Goal: Information Seeking & Learning: Learn about a topic

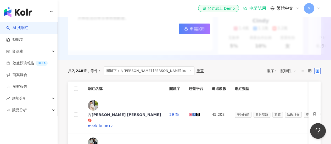
scroll to position [131, 0]
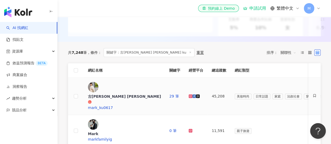
click at [189, 95] on icon at bounding box center [190, 96] width 3 height 3
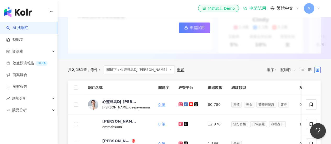
scroll to position [131, 0]
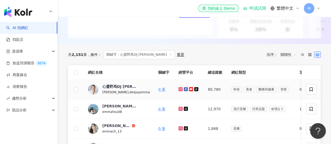
click at [179, 90] on icon at bounding box center [180, 89] width 2 height 2
click at [189, 90] on icon at bounding box center [190, 89] width 3 height 2
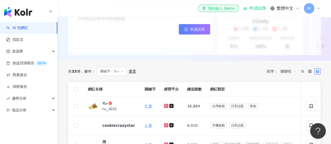
scroll to position [131, 0]
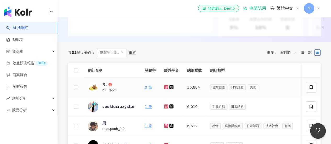
click at [166, 89] on icon at bounding box center [166, 87] width 4 height 4
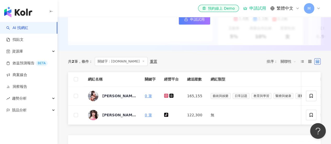
scroll to position [131, 0]
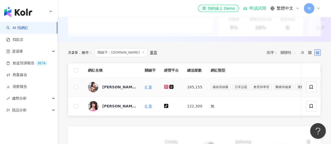
click at [167, 89] on icon at bounding box center [166, 87] width 4 height 4
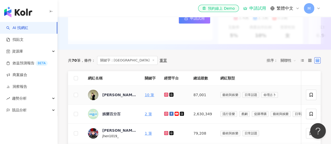
scroll to position [131, 0]
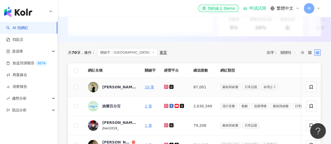
click at [167, 88] on icon at bounding box center [166, 86] width 3 height 3
click at [168, 89] on icon at bounding box center [166, 87] width 4 height 4
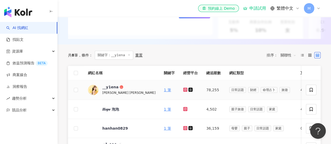
scroll to position [131, 0]
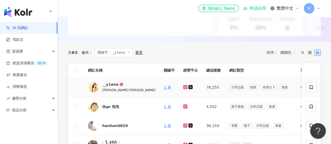
click at [183, 89] on g at bounding box center [185, 87] width 4 height 4
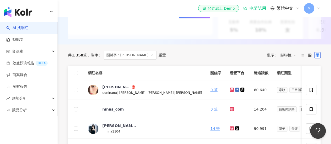
scroll to position [131, 0]
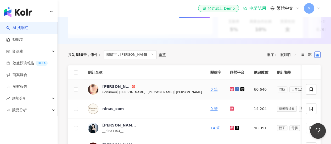
click at [231, 90] on icon at bounding box center [232, 89] width 2 height 2
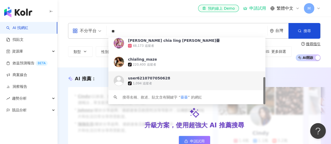
scroll to position [105, 0]
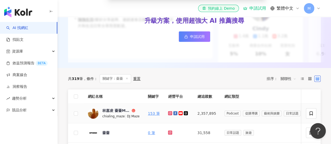
click at [168, 115] on icon at bounding box center [169, 113] width 3 height 3
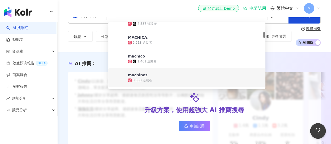
scroll to position [105, 0]
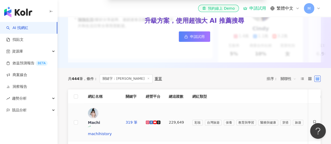
click at [149, 121] on icon at bounding box center [148, 122] width 2 height 2
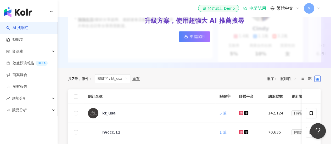
scroll to position [131, 0]
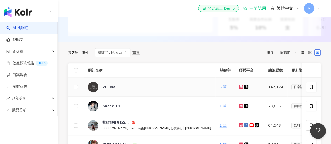
click at [240, 88] on icon at bounding box center [241, 87] width 2 height 2
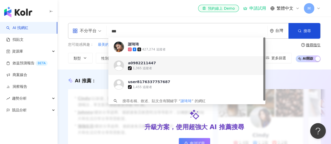
scroll to position [4, 0]
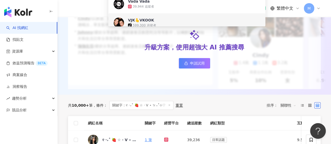
scroll to position [105, 0]
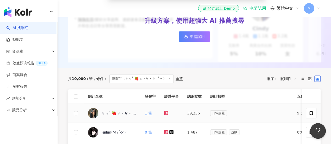
click at [166, 115] on icon at bounding box center [166, 112] width 3 height 3
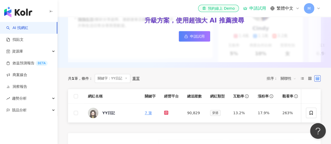
scroll to position [131, 0]
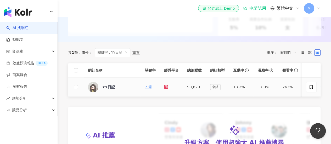
click at [165, 88] on icon at bounding box center [166, 86] width 3 height 3
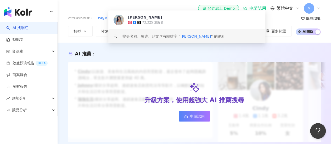
scroll to position [131, 0]
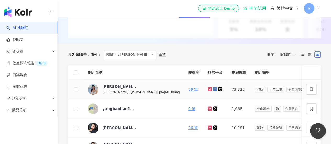
click at [208, 91] on icon at bounding box center [210, 89] width 4 height 4
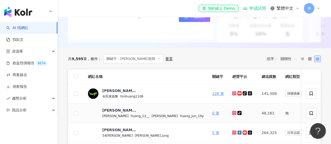
scroll to position [157, 0]
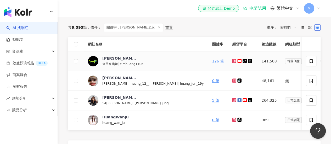
click at [232, 63] on icon at bounding box center [234, 61] width 4 height 4
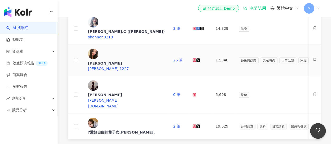
scroll to position [157, 0]
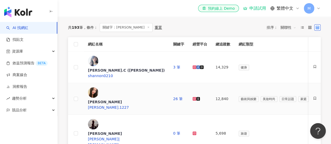
click at [193, 97] on icon at bounding box center [195, 99] width 4 height 4
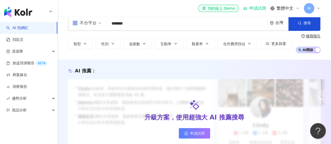
scroll to position [0, 0]
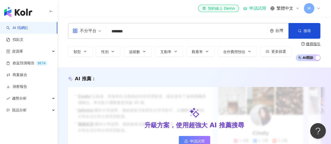
click at [160, 32] on input "*******" at bounding box center [187, 31] width 157 height 10
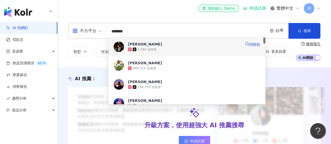
click at [156, 46] on span "Shannon" at bounding box center [184, 44] width 113 height 5
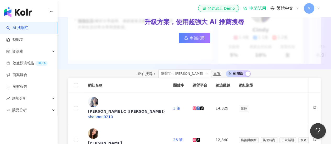
scroll to position [157, 0]
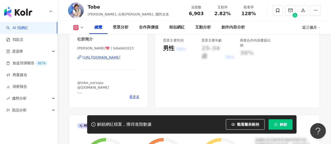
scroll to position [105, 0]
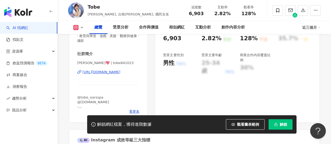
click at [87, 74] on div "https://www.instagram.com/tobe841023/" at bounding box center [101, 72] width 38 height 5
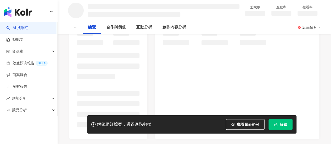
scroll to position [78, 0]
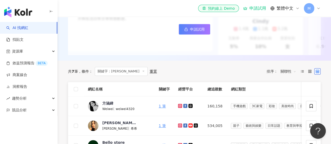
scroll to position [131, 0]
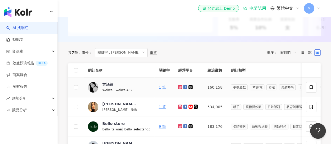
click at [179, 88] on link at bounding box center [180, 87] width 5 height 4
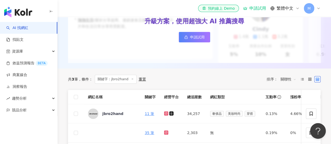
scroll to position [131, 0]
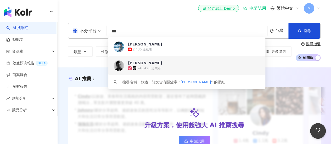
scroll to position [157, 0]
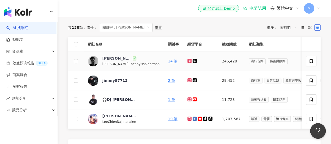
click at [188, 62] on icon at bounding box center [189, 61] width 2 height 2
click at [187, 63] on icon at bounding box center [189, 61] width 4 height 4
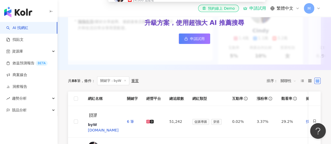
scroll to position [157, 0]
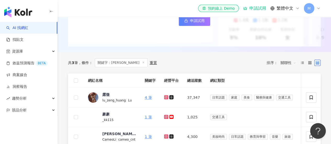
scroll to position [131, 0]
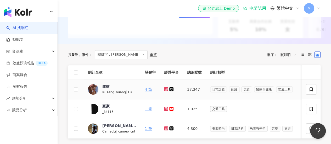
click at [165, 91] on icon at bounding box center [166, 89] width 4 height 4
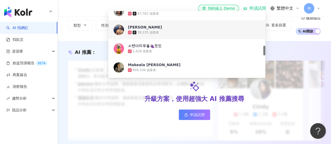
scroll to position [105, 0]
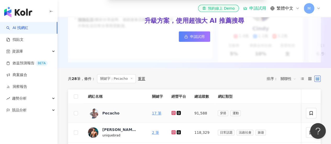
click at [171, 115] on icon at bounding box center [173, 113] width 4 height 4
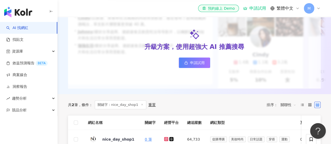
scroll to position [105, 0]
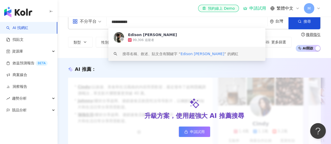
scroll to position [157, 0]
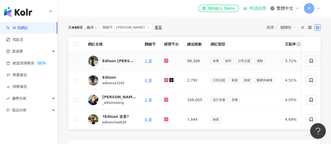
click at [167, 62] on icon at bounding box center [166, 61] width 2 height 2
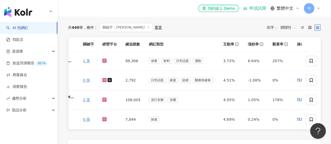
scroll to position [0, 76]
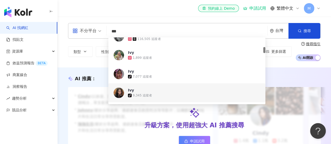
scroll to position [105, 0]
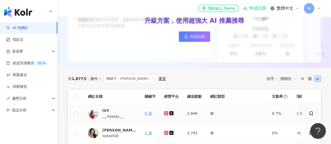
click at [167, 114] on icon at bounding box center [166, 113] width 2 height 2
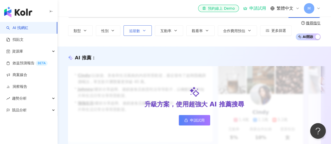
scroll to position [0, 0]
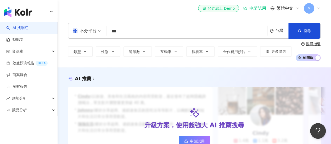
click at [139, 34] on input "***" at bounding box center [187, 31] width 157 height 10
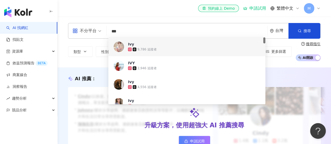
click at [151, 47] on div "9,786 追蹤者" at bounding box center [146, 49] width 19 height 4
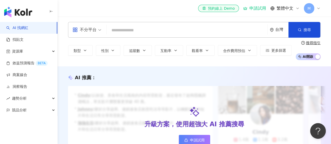
scroll to position [105, 0]
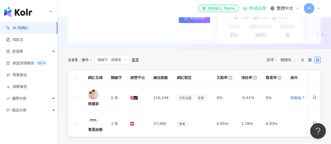
scroll to position [131, 0]
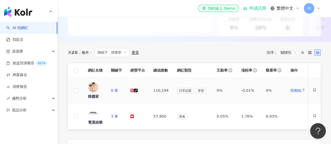
click at [134, 90] on icon at bounding box center [132, 90] width 3 height 3
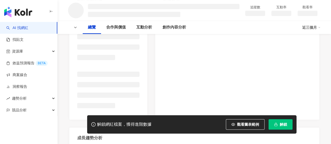
scroll to position [105, 0]
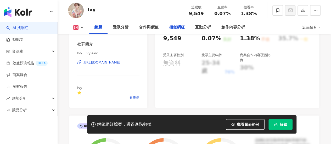
drag, startPoint x: 87, startPoint y: 63, endPoint x: 170, endPoint y: 31, distance: 87.9
click at [87, 63] on div "https://www.instagram.com/ivyle9x/" at bounding box center [101, 62] width 38 height 5
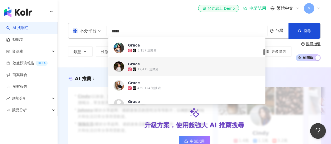
scroll to position [157, 0]
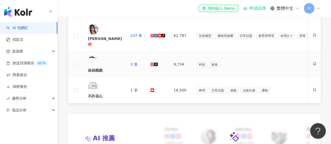
scroll to position [131, 0]
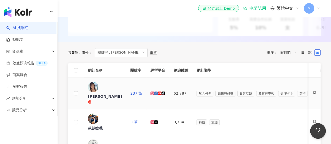
click at [154, 92] on icon at bounding box center [152, 94] width 4 height 4
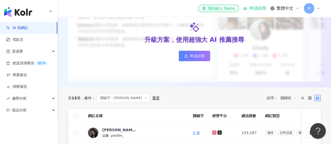
scroll to position [105, 0]
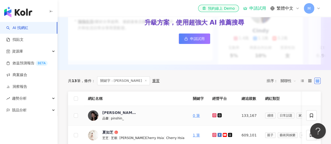
click at [212, 117] on icon at bounding box center [214, 115] width 4 height 4
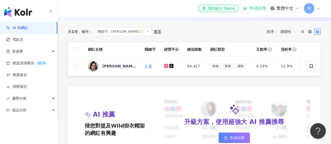
scroll to position [157, 0]
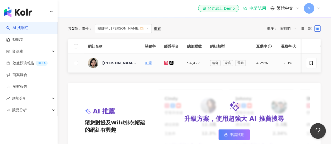
click at [166, 64] on icon at bounding box center [166, 62] width 3 height 3
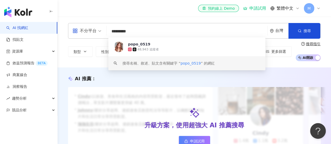
scroll to position [105, 0]
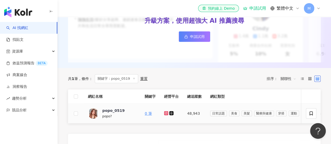
click at [166, 114] on icon at bounding box center [166, 113] width 2 height 2
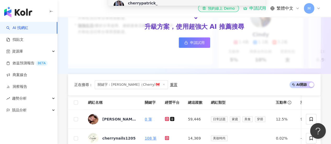
scroll to position [131, 0]
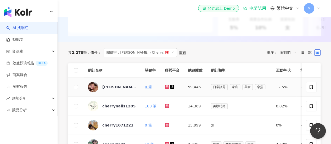
click at [167, 88] on icon at bounding box center [166, 86] width 3 height 3
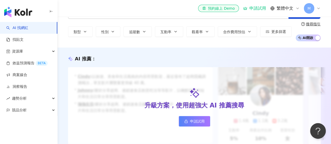
scroll to position [0, 0]
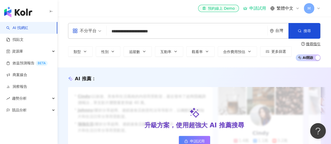
click at [164, 35] on input "**********" at bounding box center [187, 31] width 157 height 10
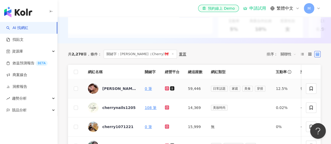
scroll to position [157, 0]
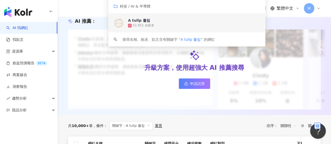
scroll to position [105, 0]
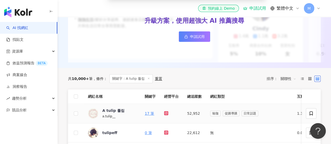
click at [167, 114] on icon at bounding box center [166, 113] width 2 height 2
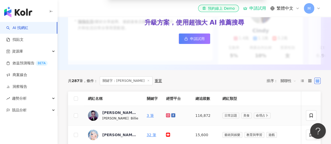
click at [167, 116] on icon at bounding box center [168, 115] width 2 height 2
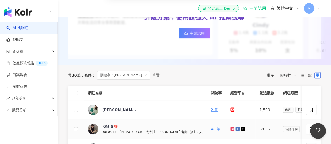
scroll to position [131, 0]
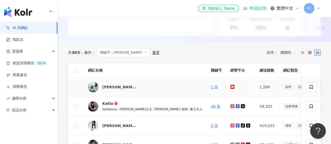
click at [230, 89] on icon at bounding box center [232, 87] width 4 height 4
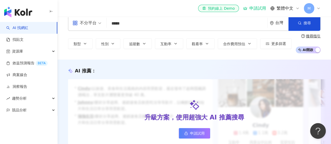
scroll to position [0, 0]
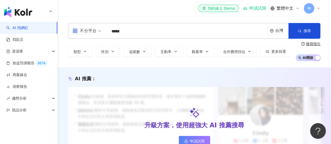
click at [159, 33] on input "*****" at bounding box center [187, 31] width 157 height 10
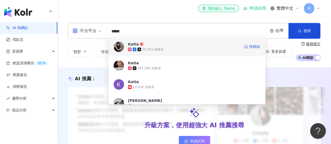
click at [165, 46] on span "Katia" at bounding box center [184, 44] width 112 height 5
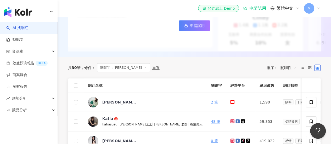
scroll to position [131, 0]
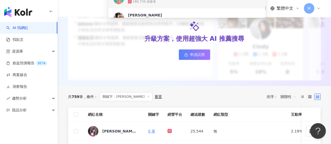
scroll to position [157, 0]
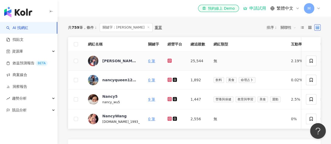
click at [167, 63] on icon at bounding box center [169, 61] width 4 height 4
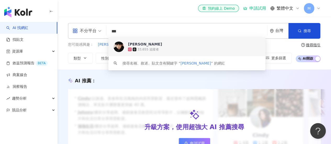
scroll to position [131, 0]
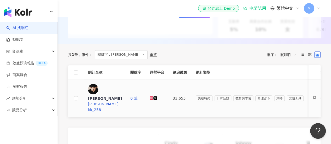
click at [152, 97] on icon at bounding box center [151, 98] width 2 height 2
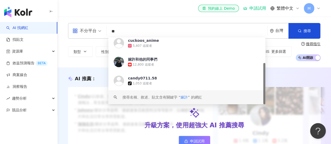
scroll to position [105, 0]
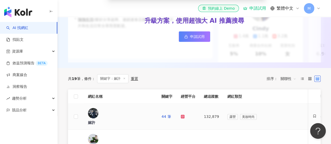
click at [182, 116] on icon at bounding box center [183, 117] width 2 height 2
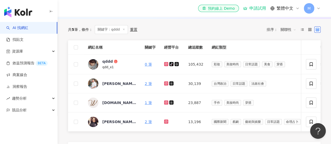
scroll to position [131, 0]
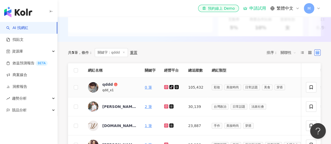
click at [167, 88] on icon at bounding box center [166, 87] width 2 height 2
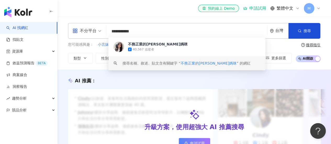
scroll to position [131, 0]
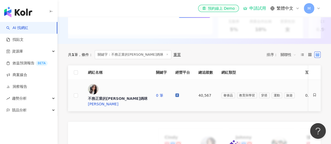
click at [175, 93] on icon at bounding box center [177, 95] width 4 height 4
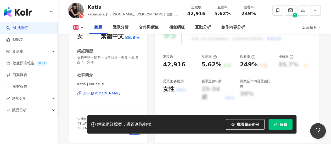
click at [120, 93] on div "https://www.instagram.com/katiasusu/" at bounding box center [101, 93] width 38 height 5
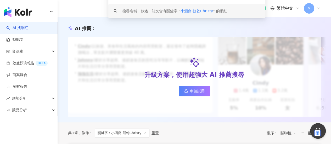
scroll to position [105, 0]
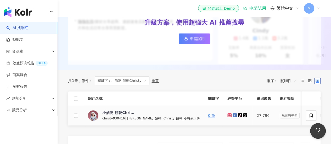
click at [228, 116] on icon at bounding box center [229, 115] width 2 height 2
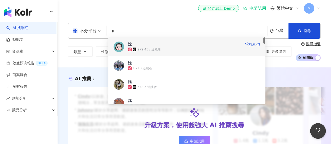
click at [160, 51] on div "272,438 追蹤者" at bounding box center [184, 49] width 113 height 5
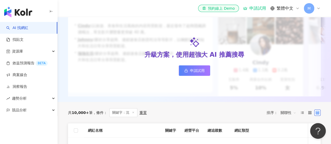
scroll to position [131, 0]
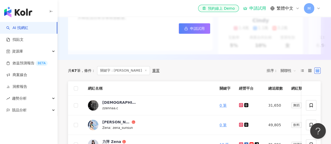
scroll to position [131, 0]
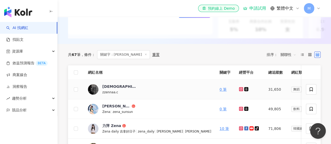
click at [239, 91] on icon at bounding box center [240, 89] width 3 height 3
click at [239, 110] on icon at bounding box center [241, 109] width 4 height 4
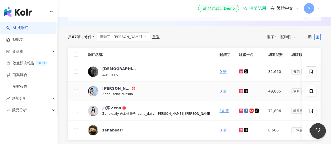
scroll to position [157, 0]
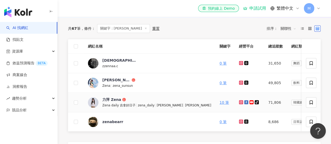
click at [240, 103] on icon at bounding box center [241, 102] width 2 height 2
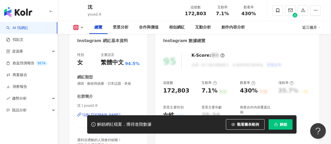
scroll to position [78, 0]
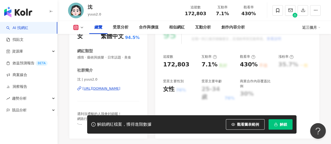
click at [90, 90] on div "[URL][DOMAIN_NAME]" at bounding box center [101, 88] width 38 height 5
